Goal: Information Seeking & Learning: Learn about a topic

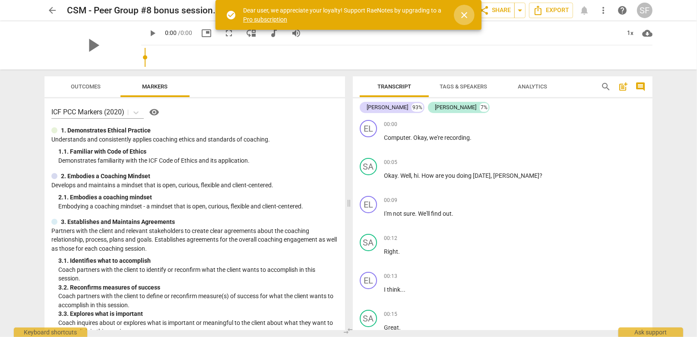
click at [465, 16] on span "close" at bounding box center [464, 15] width 10 height 10
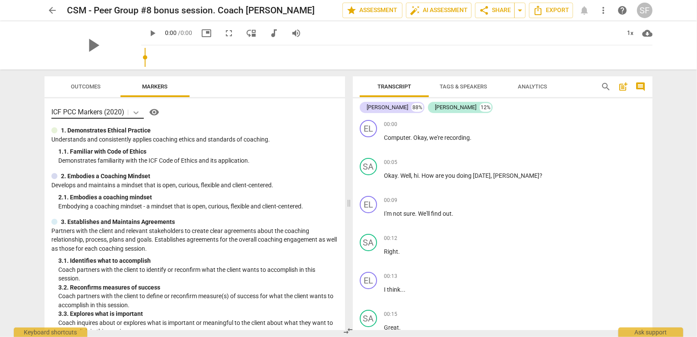
click at [136, 112] on icon at bounding box center [136, 112] width 9 height 9
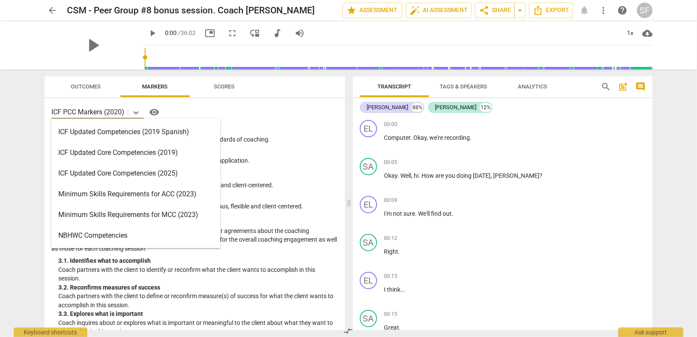
scroll to position [205, 0]
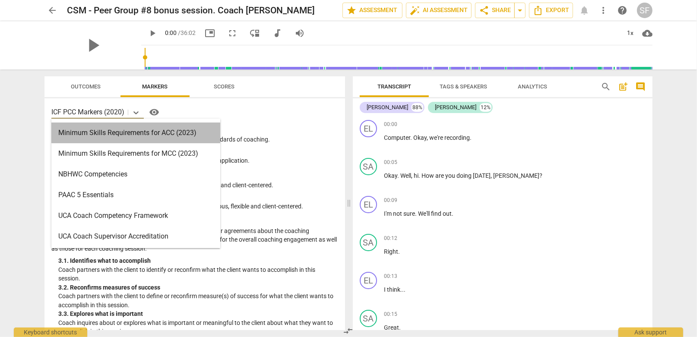
click at [151, 132] on div "Minimum Skills Requirements for ACC (2023)" at bounding box center [135, 133] width 169 height 21
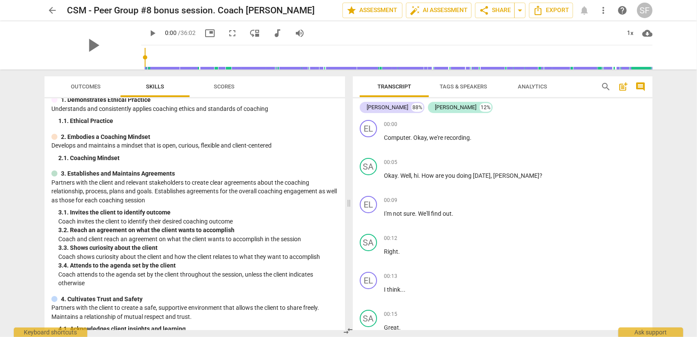
scroll to position [0, 0]
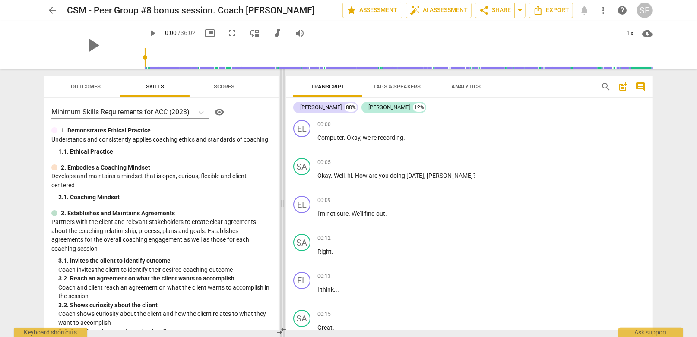
drag, startPoint x: 348, startPoint y: 203, endPoint x: 282, endPoint y: 199, distance: 66.7
click at [282, 199] on span at bounding box center [282, 204] width 5 height 268
click at [92, 42] on span "play_arrow" at bounding box center [93, 45] width 22 height 22
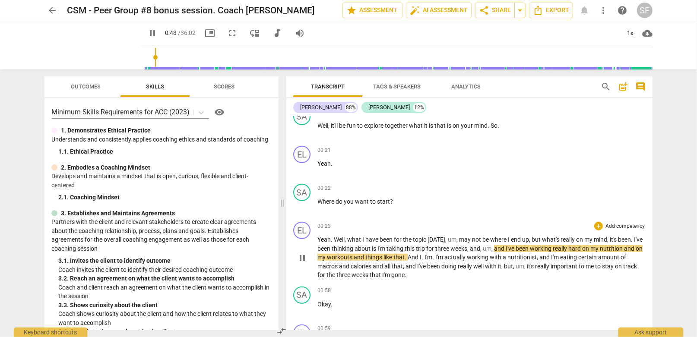
scroll to position [233, 0]
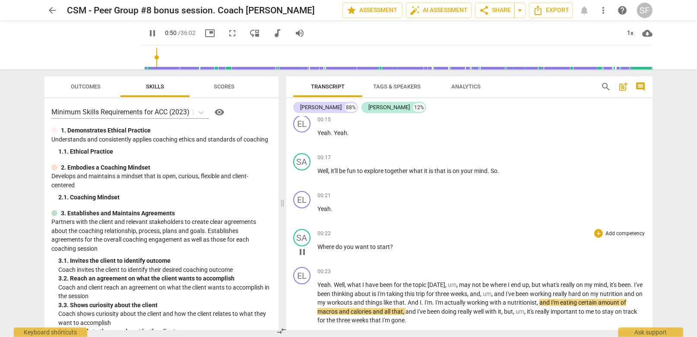
click at [450, 257] on div "00:22 + Add competency keyboard_arrow_right Where do you want to start ?" at bounding box center [481, 244] width 328 height 31
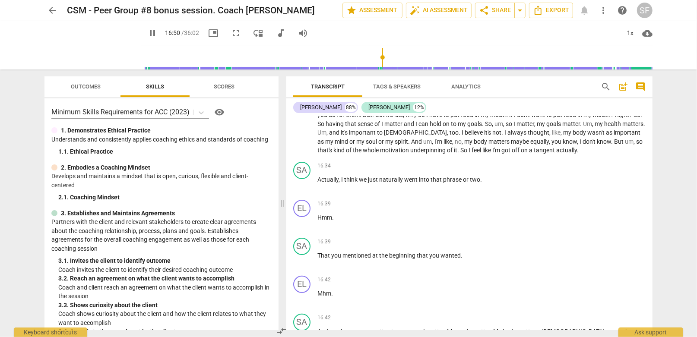
scroll to position [2847, 0]
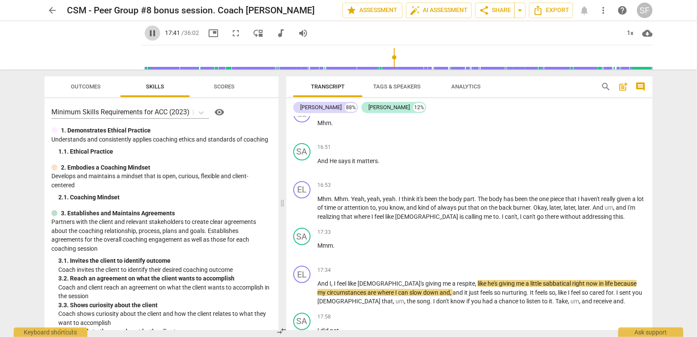
click at [147, 34] on span "pause" at bounding box center [152, 33] width 10 height 10
click at [147, 30] on span "play_arrow" at bounding box center [152, 33] width 10 height 10
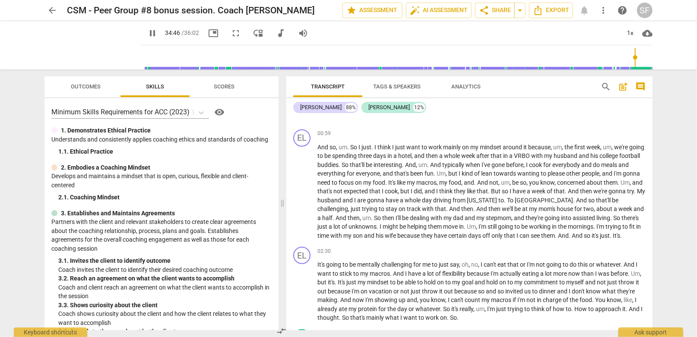
scroll to position [0, 0]
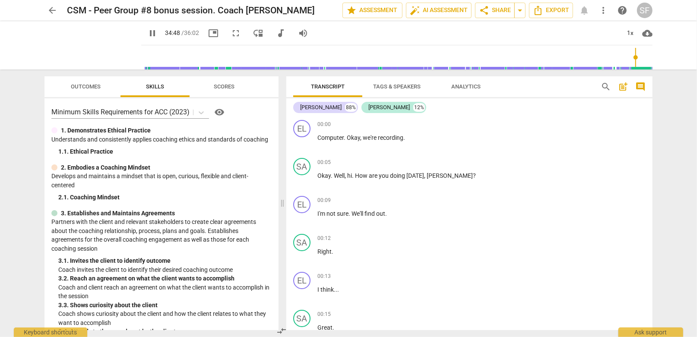
click at [147, 32] on span "pause" at bounding box center [152, 33] width 10 height 10
type input "2089"
